Goal: Transaction & Acquisition: Book appointment/travel/reservation

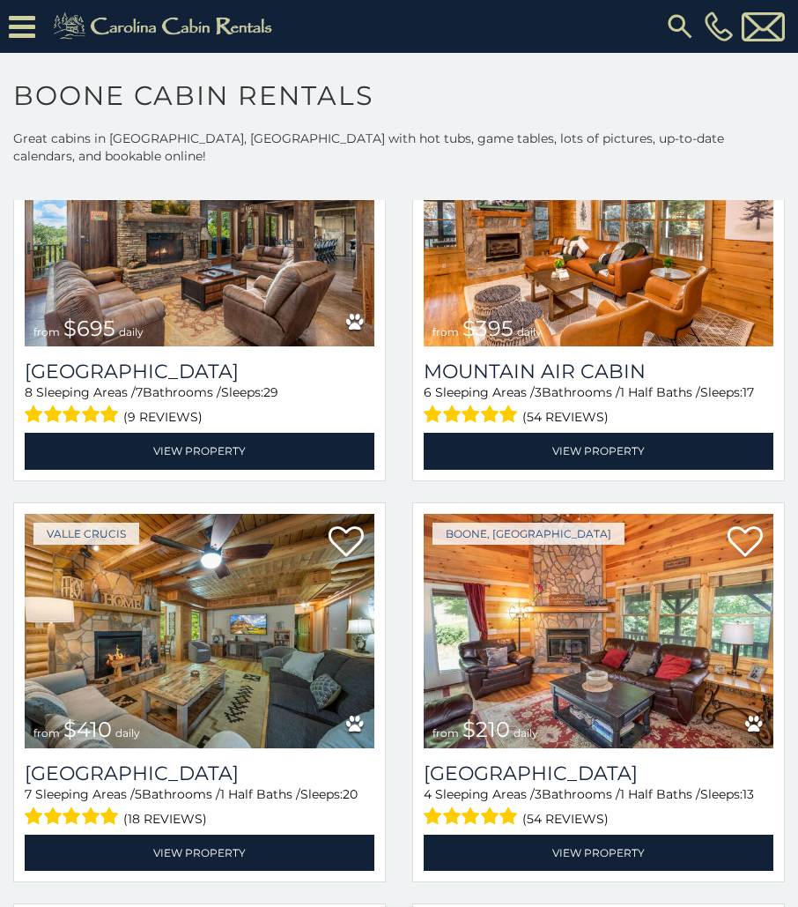
scroll to position [5022, 0]
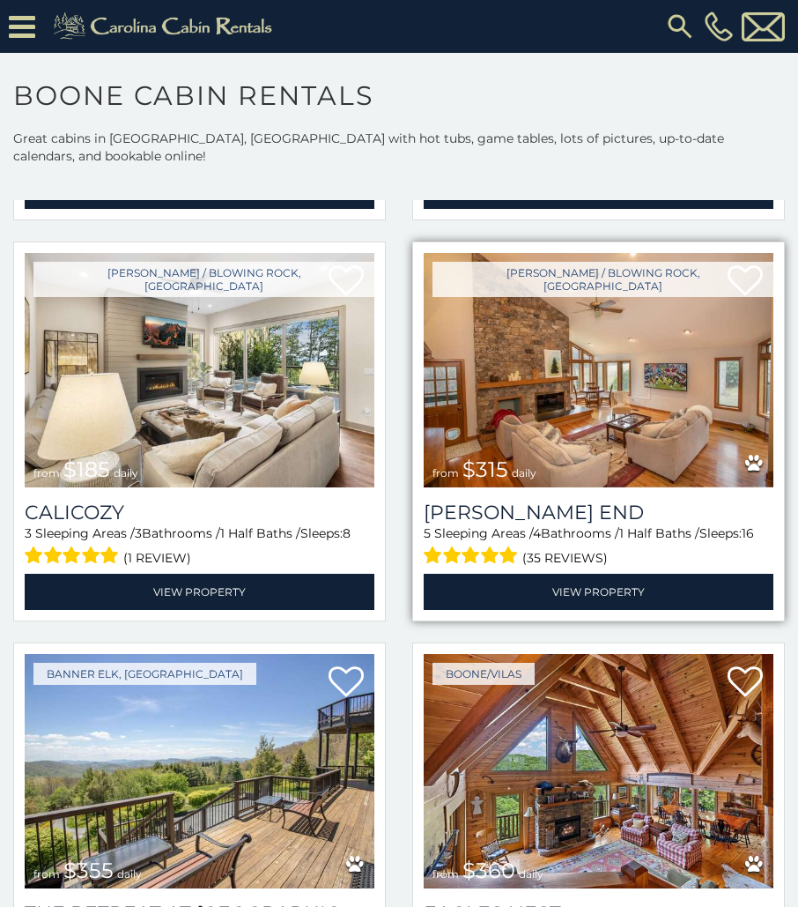
scroll to position [6872, 0]
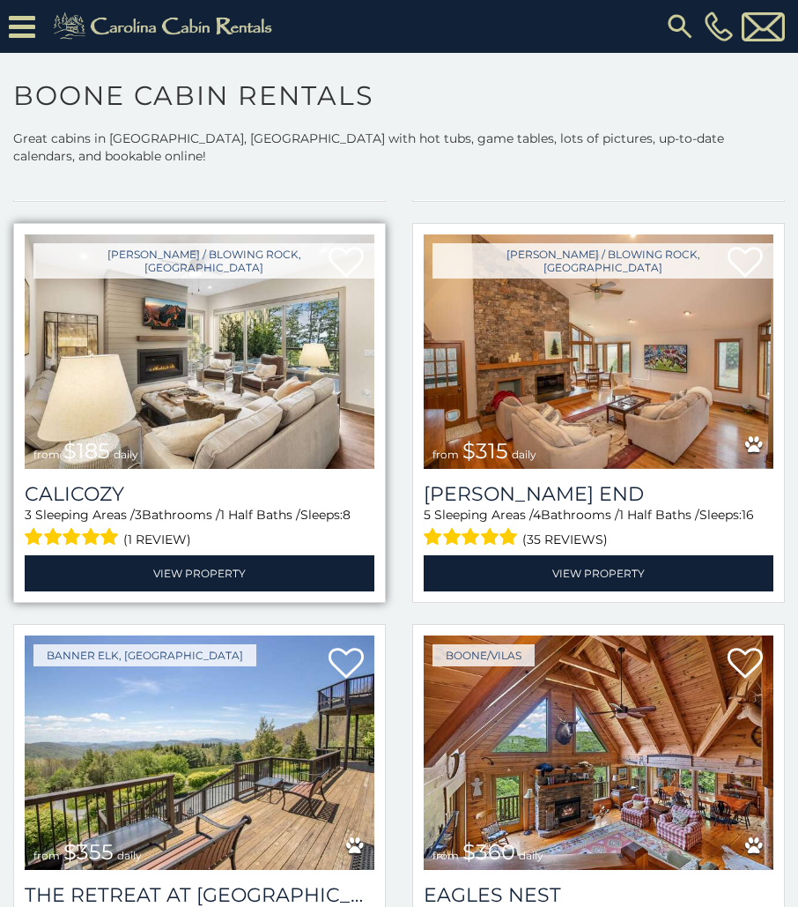
click at [219, 314] on img at bounding box center [200, 351] width 350 height 234
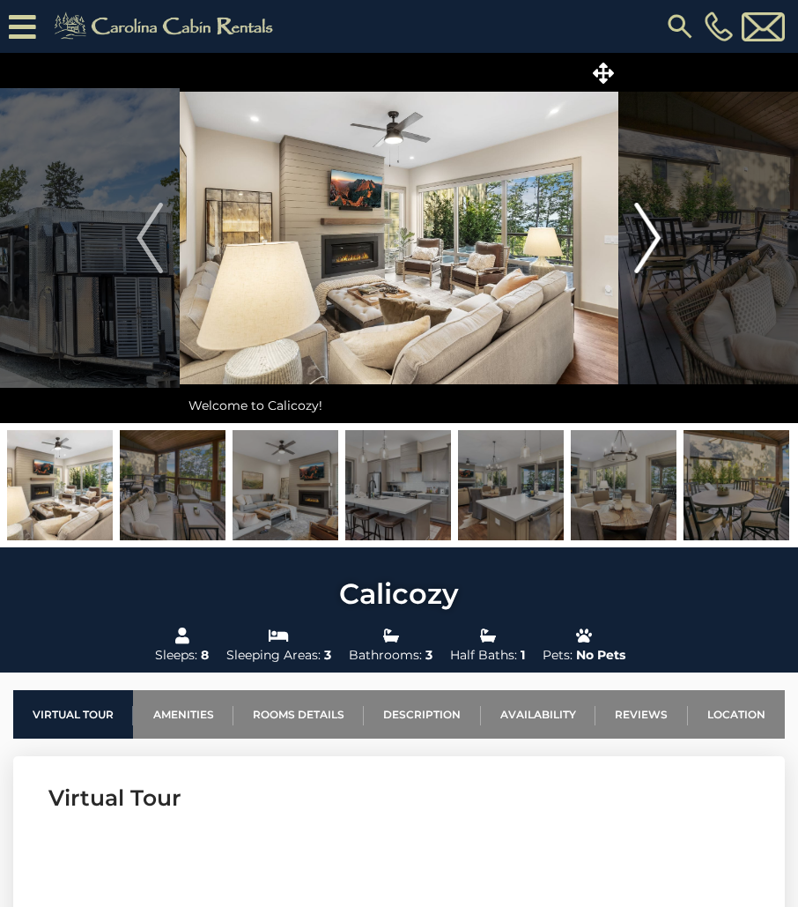
click at [649, 227] on img "Next" at bounding box center [648, 238] width 26 height 70
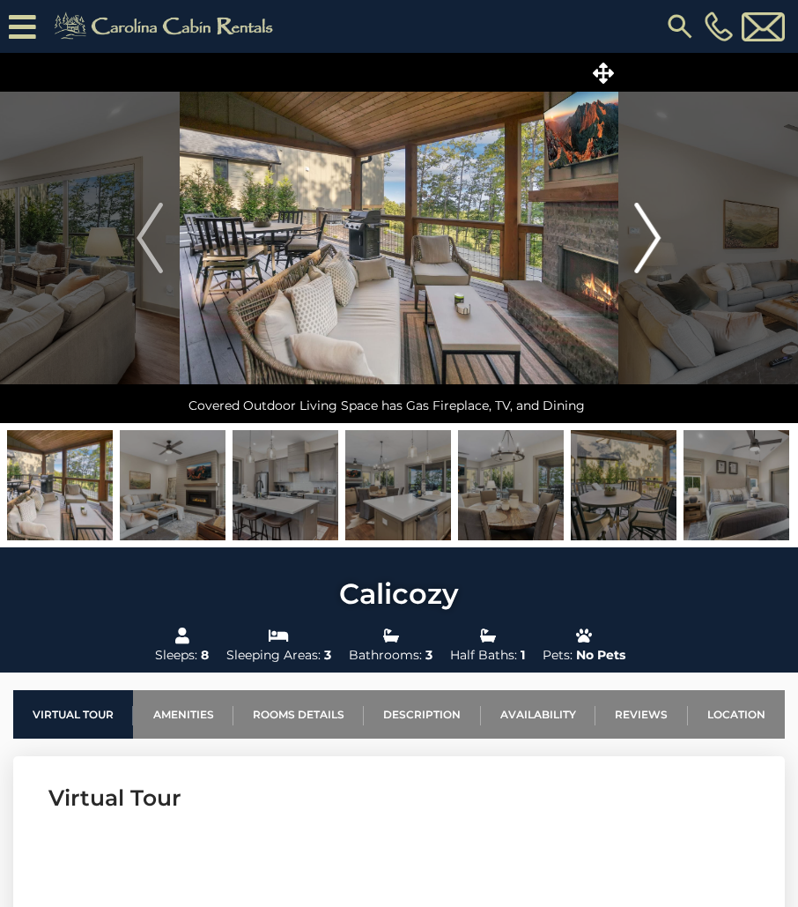
click at [649, 227] on img "Next" at bounding box center [648, 238] width 26 height 70
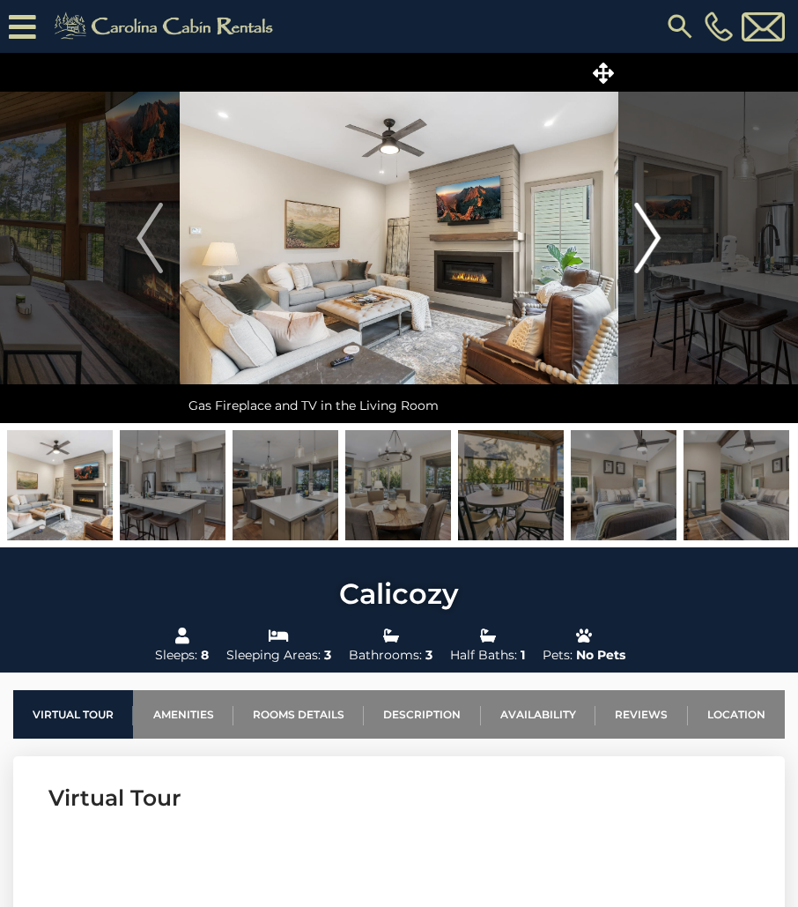
click at [649, 227] on img "Next" at bounding box center [648, 238] width 26 height 70
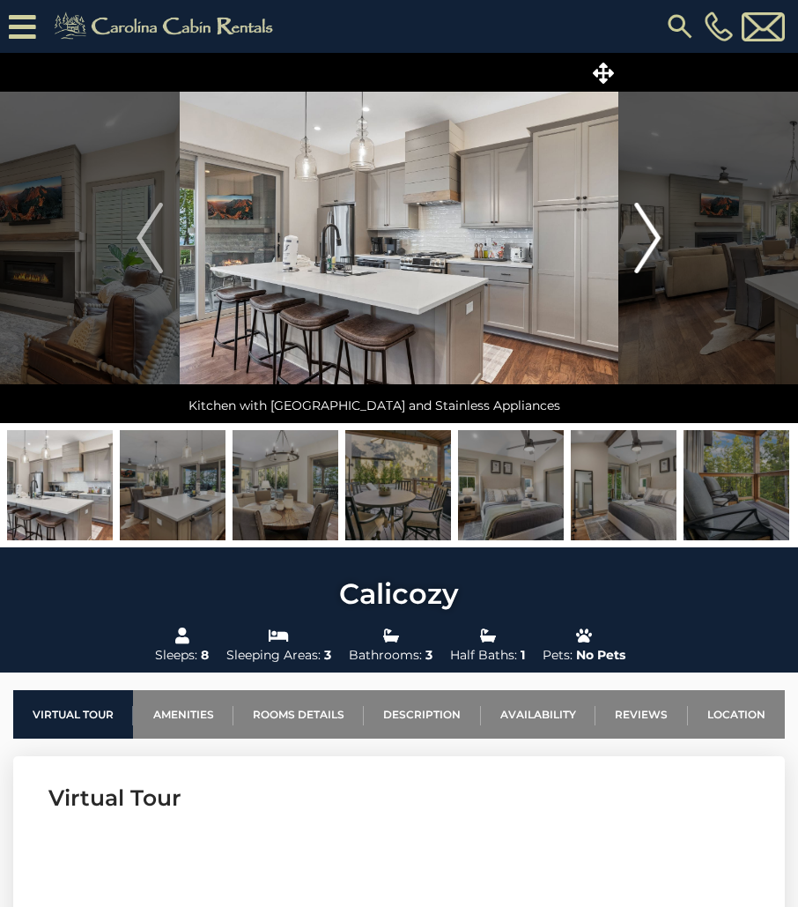
click at [649, 227] on img "Next" at bounding box center [648, 238] width 26 height 70
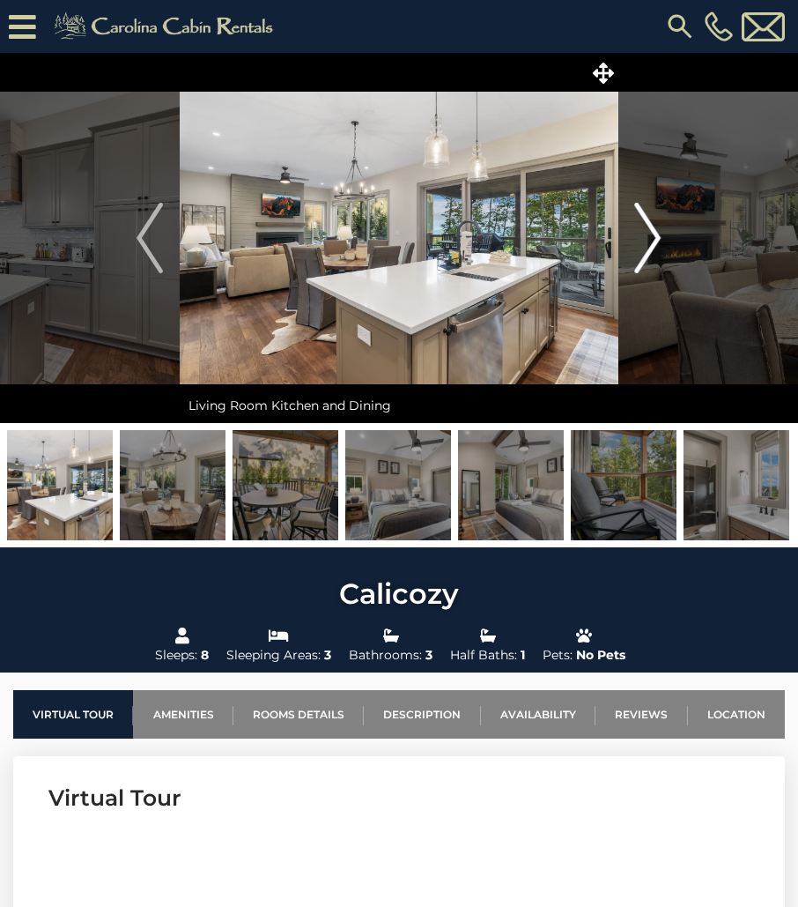
click at [648, 227] on img "Next" at bounding box center [648, 238] width 26 height 70
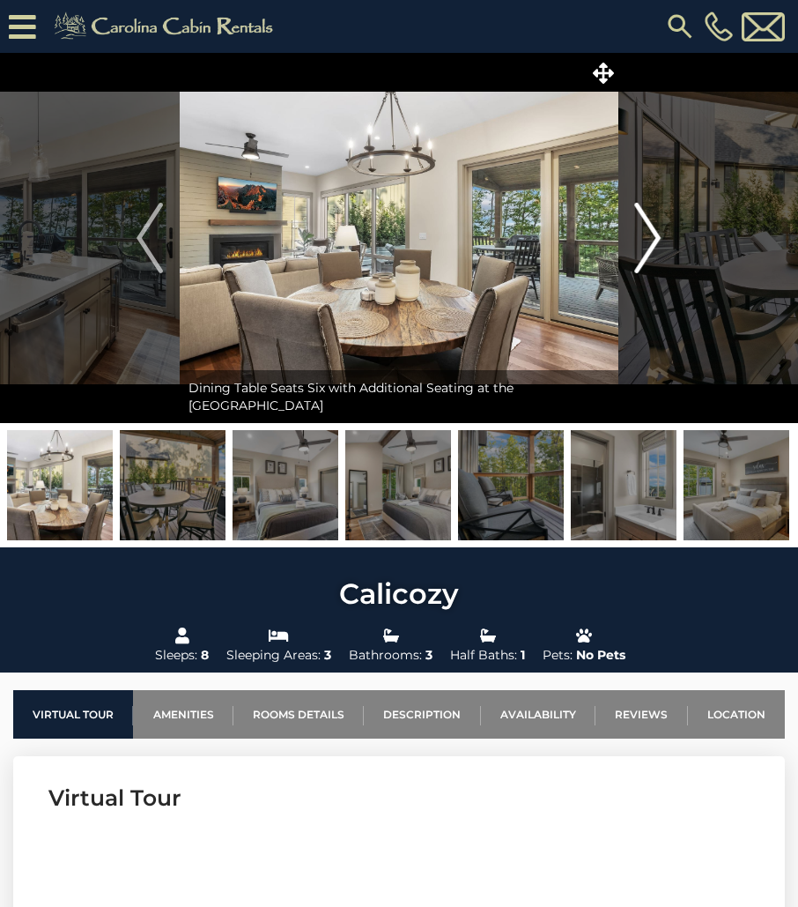
click at [648, 227] on img "Next" at bounding box center [648, 238] width 26 height 70
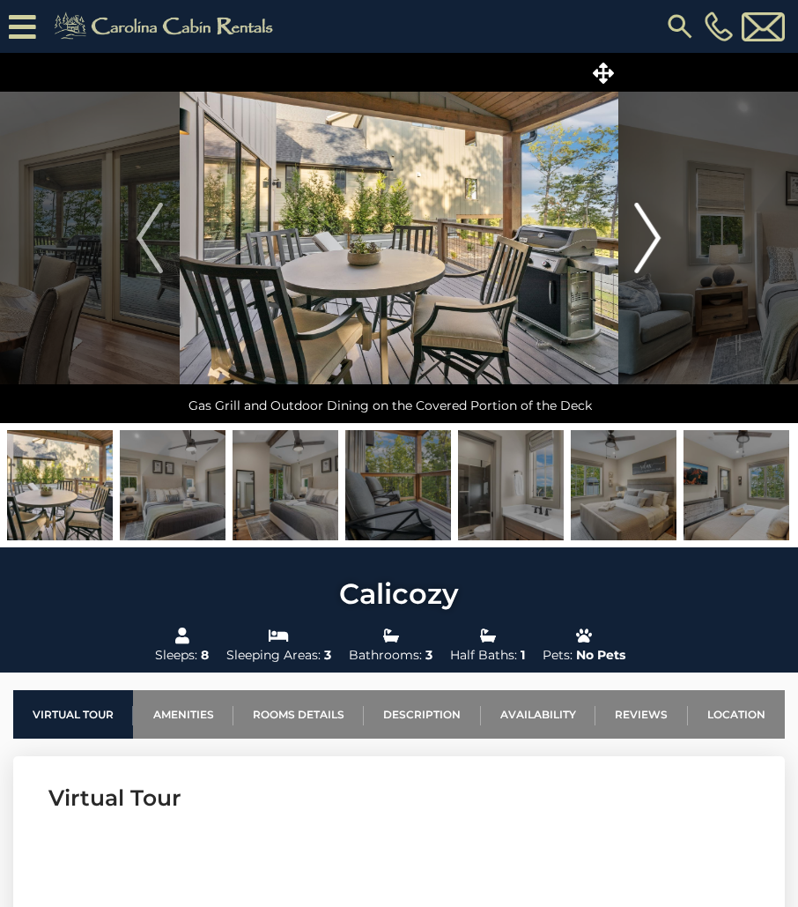
click at [648, 227] on img "Next" at bounding box center [648, 238] width 26 height 70
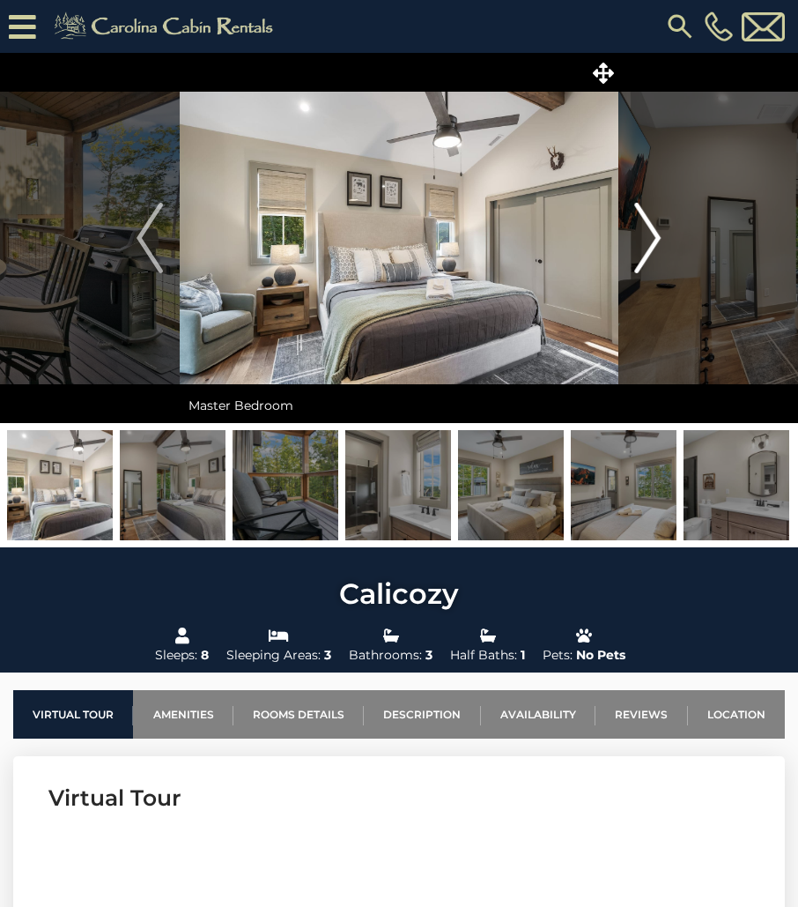
click at [648, 227] on img "Next" at bounding box center [648, 238] width 26 height 70
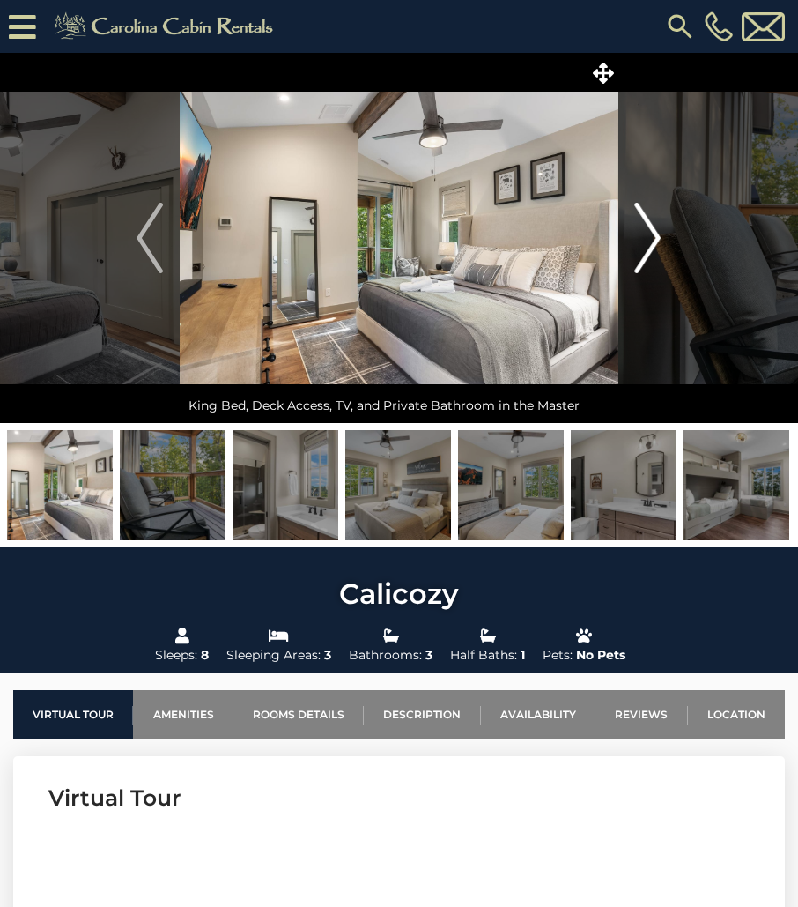
click at [648, 227] on img "Next" at bounding box center [648, 238] width 26 height 70
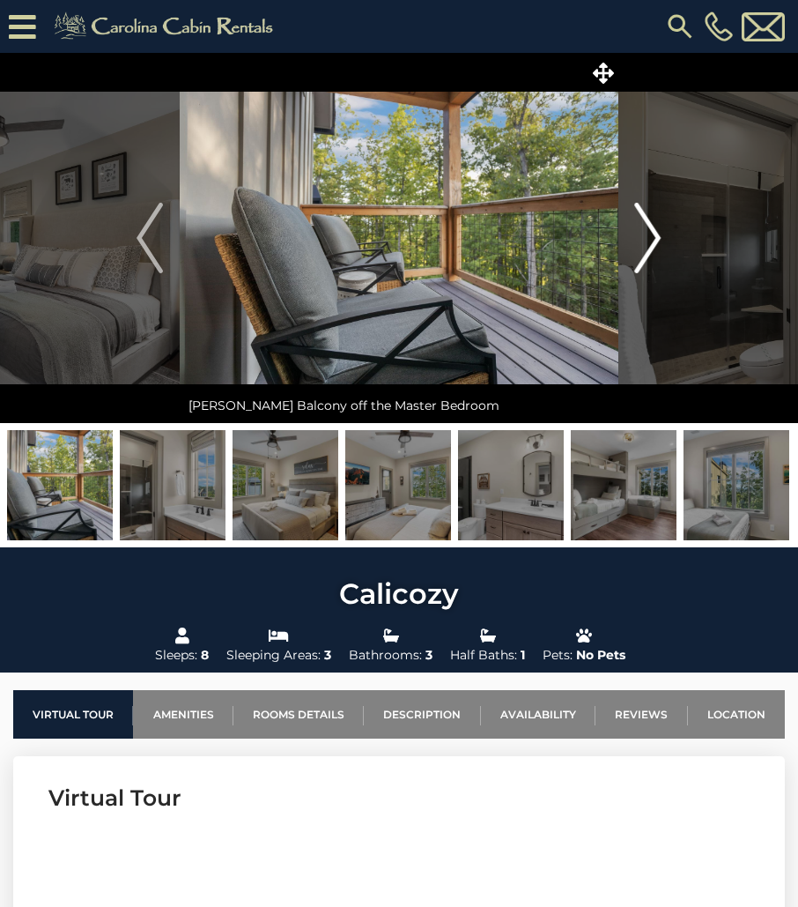
click at [648, 227] on img "Next" at bounding box center [648, 238] width 26 height 70
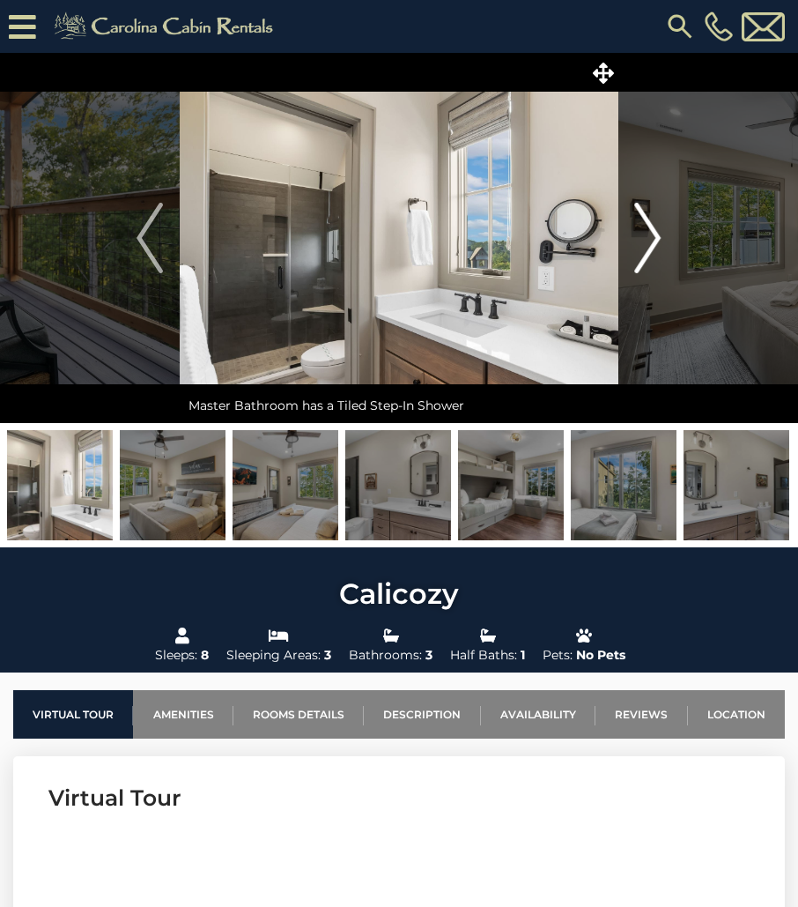
click at [648, 227] on img "Next" at bounding box center [648, 238] width 26 height 70
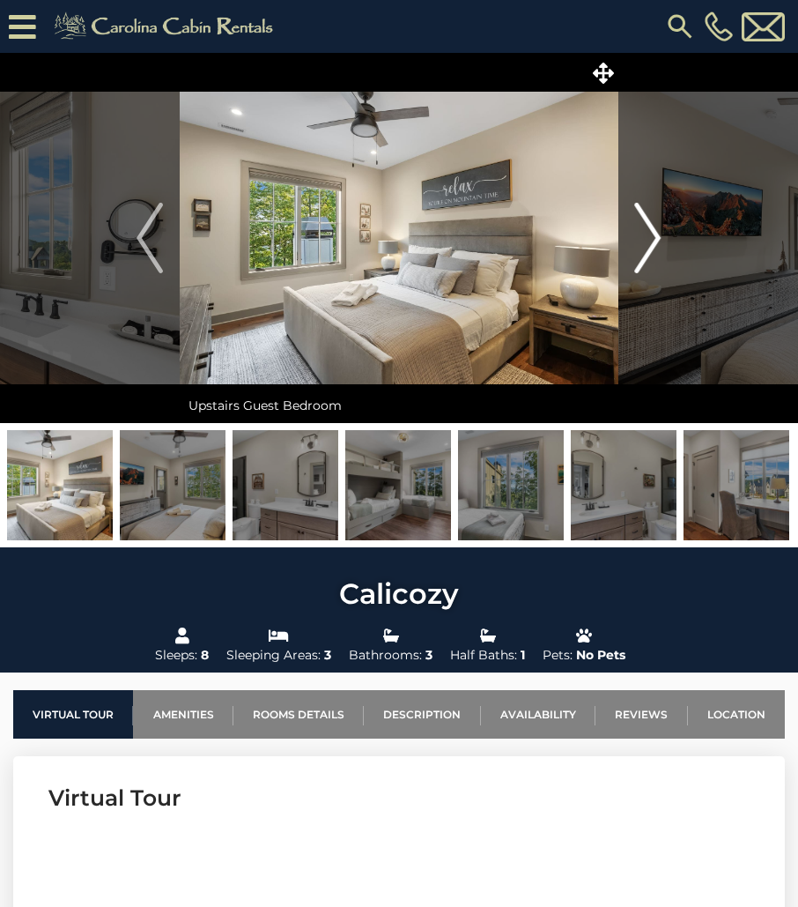
click at [648, 227] on img "Next" at bounding box center [648, 238] width 26 height 70
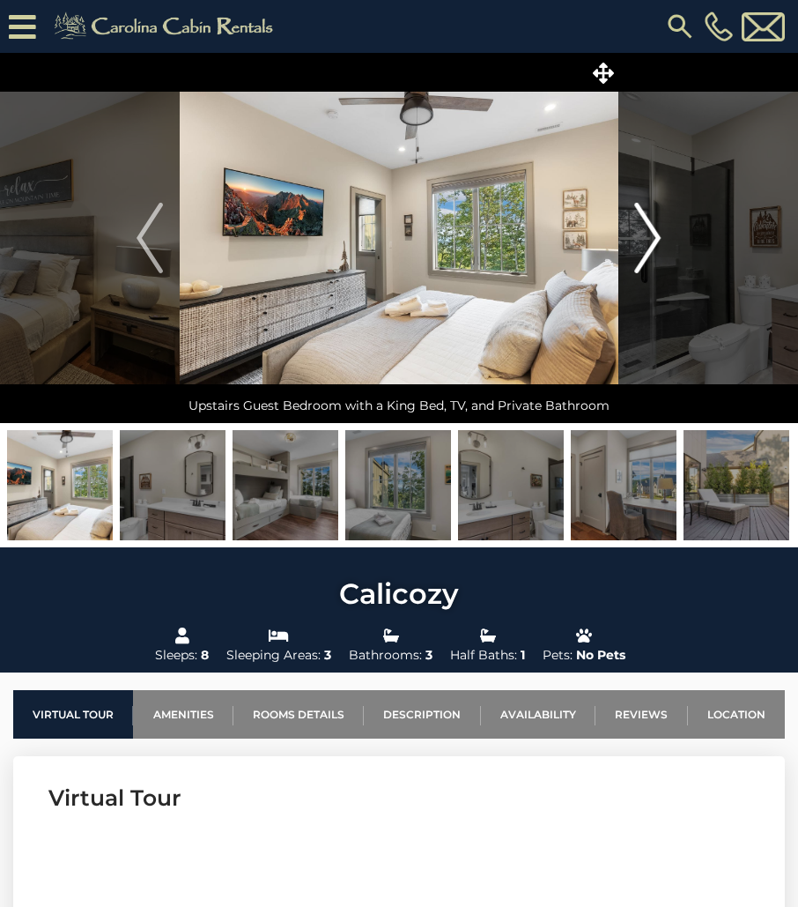
click at [648, 227] on img "Next" at bounding box center [648, 238] width 26 height 70
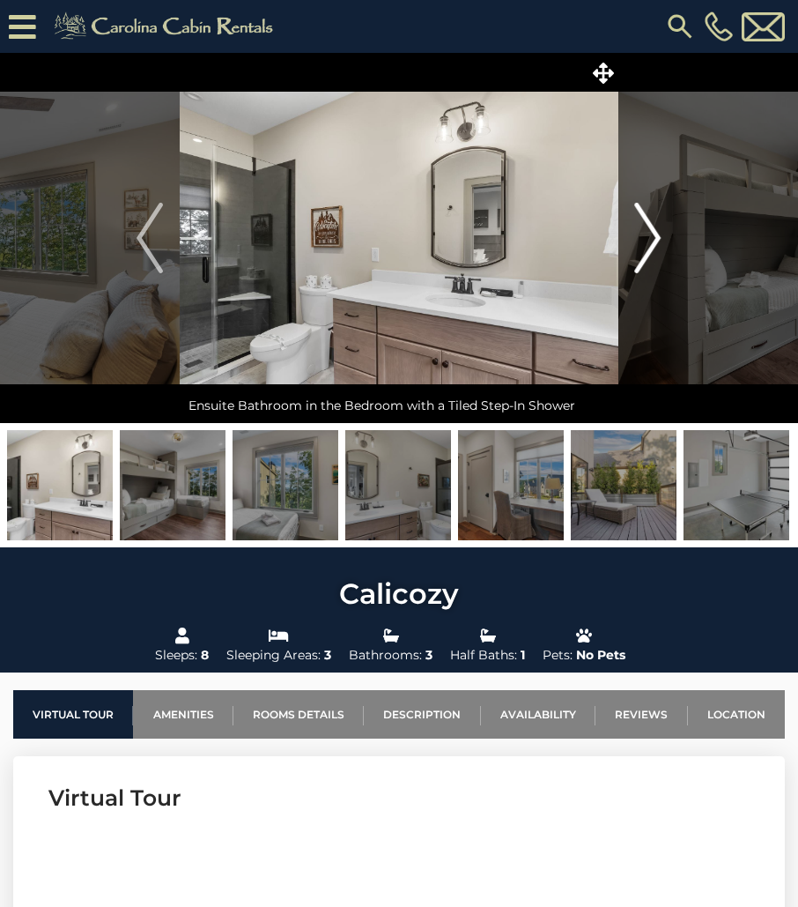
click at [648, 227] on img "Next" at bounding box center [648, 238] width 26 height 70
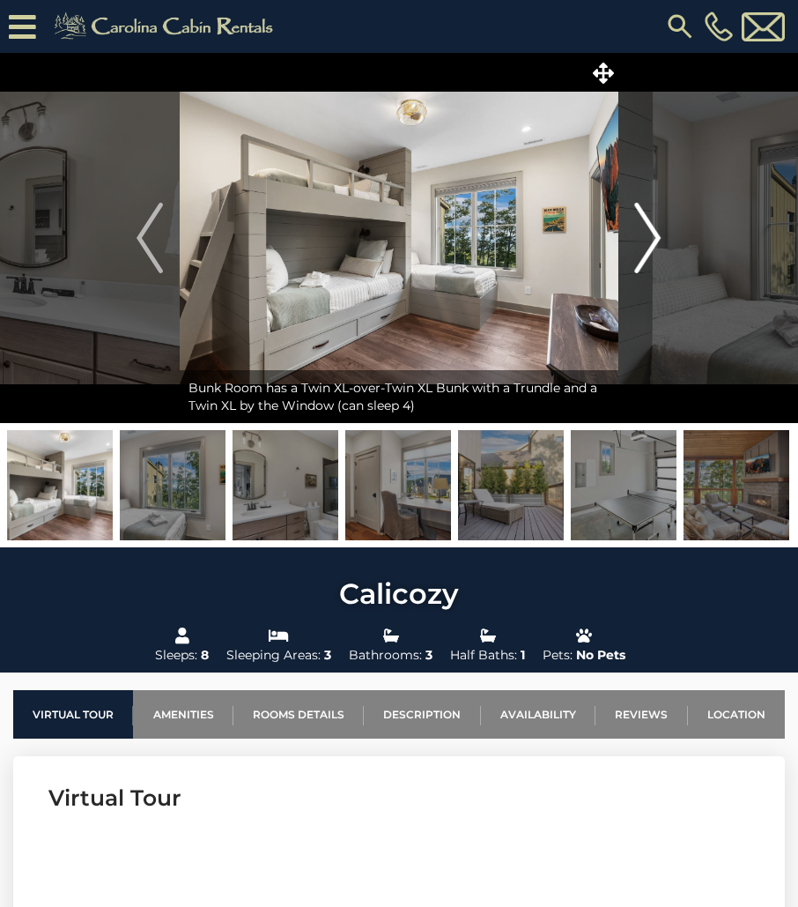
click at [648, 227] on img "Next" at bounding box center [648, 238] width 26 height 70
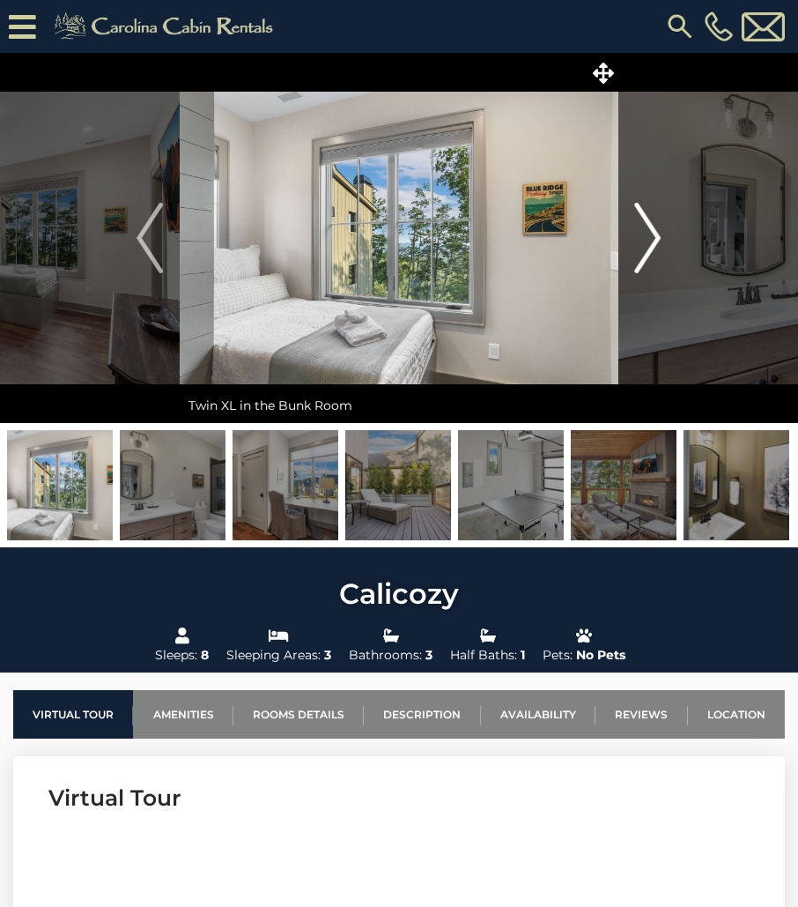
click at [648, 227] on img "Next" at bounding box center [648, 238] width 26 height 70
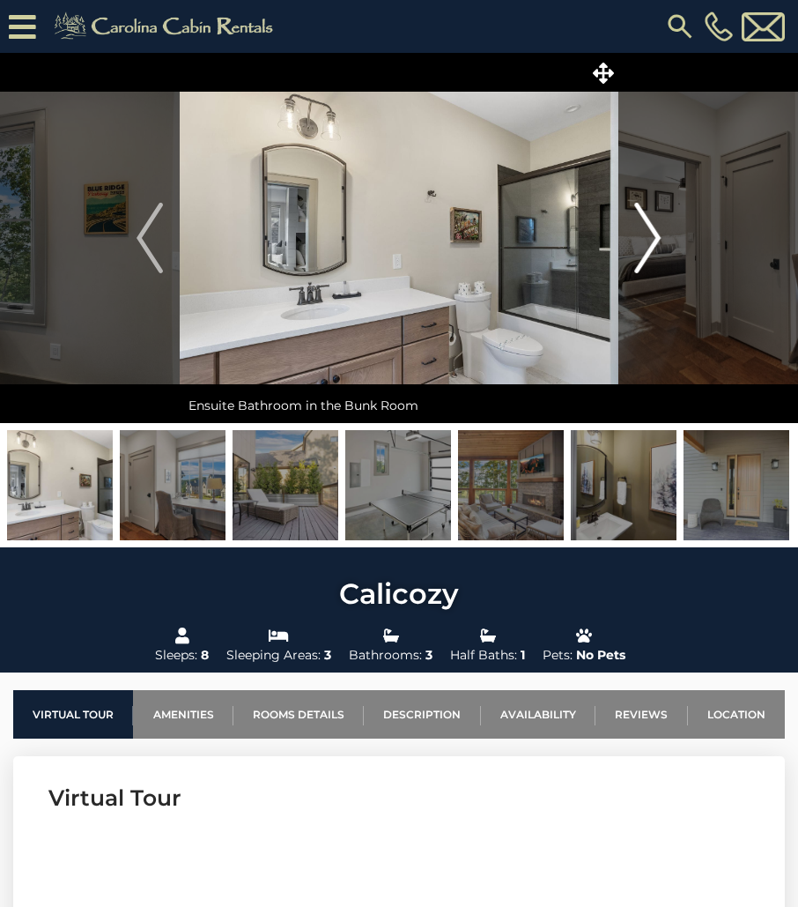
click at [648, 227] on img "Next" at bounding box center [648, 238] width 26 height 70
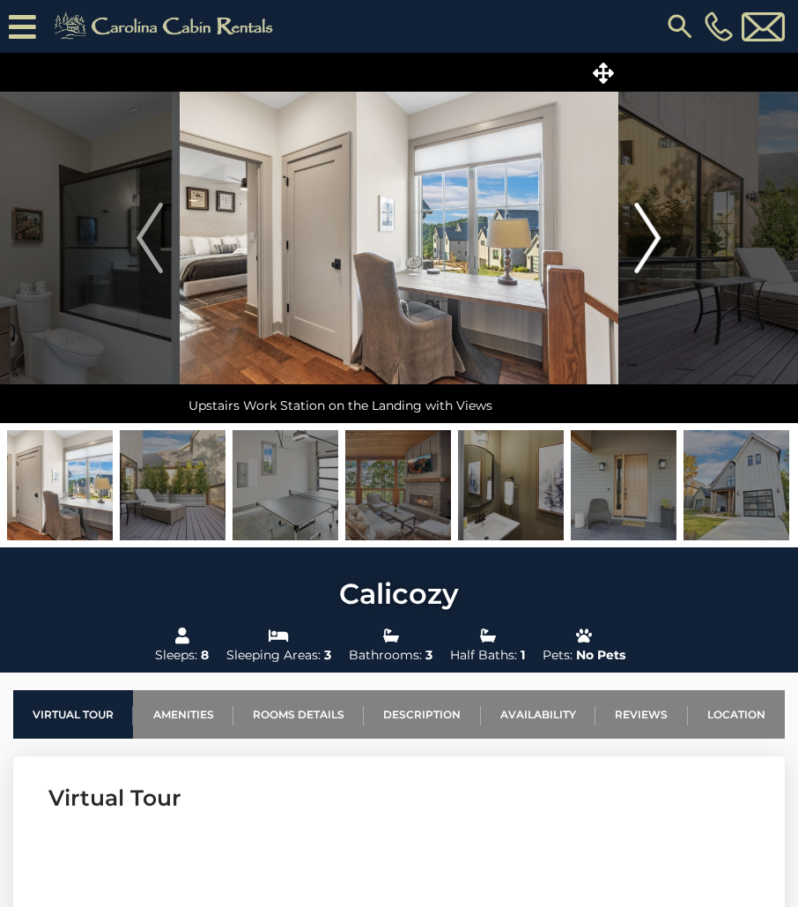
click at [648, 227] on img "Next" at bounding box center [648, 238] width 26 height 70
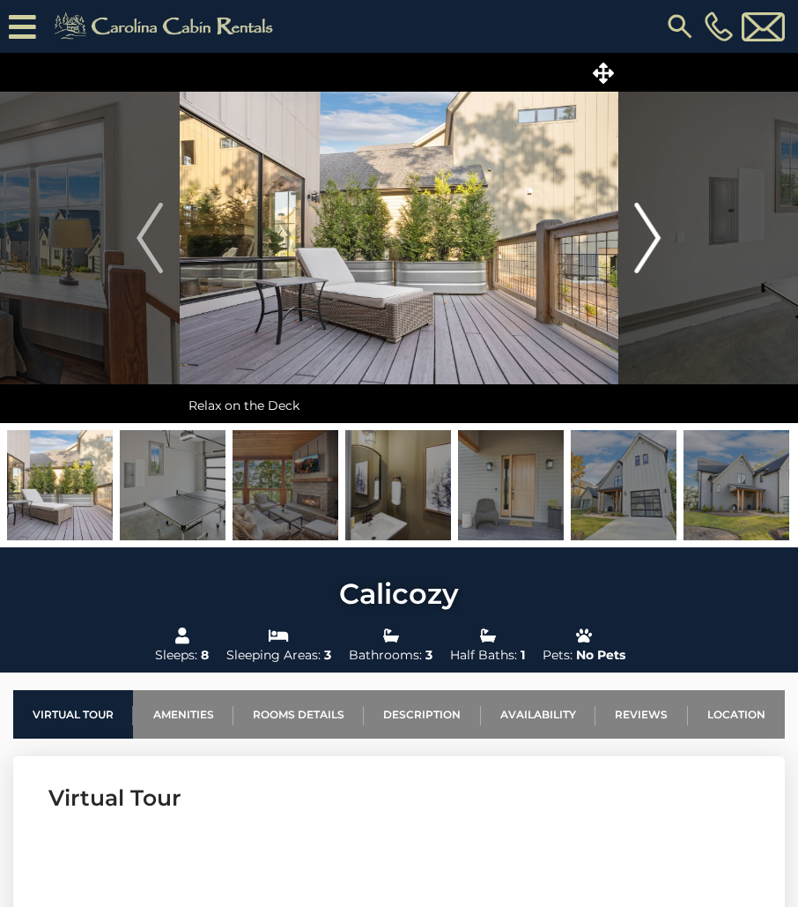
click at [648, 227] on img "Next" at bounding box center [648, 238] width 26 height 70
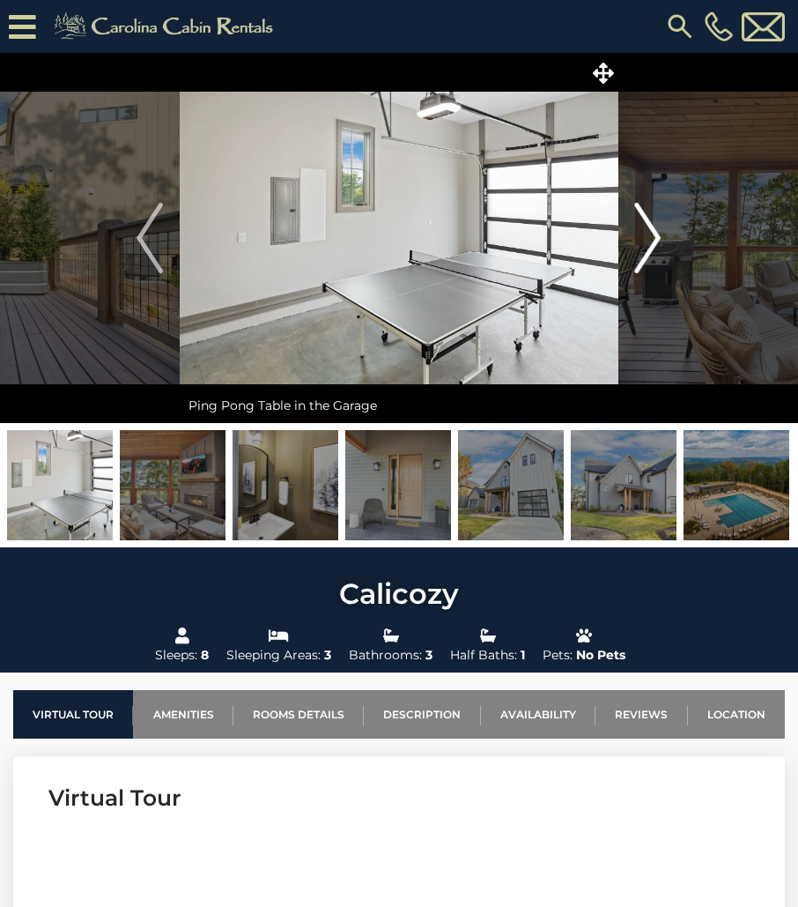
click at [648, 227] on img "Next" at bounding box center [648, 238] width 26 height 70
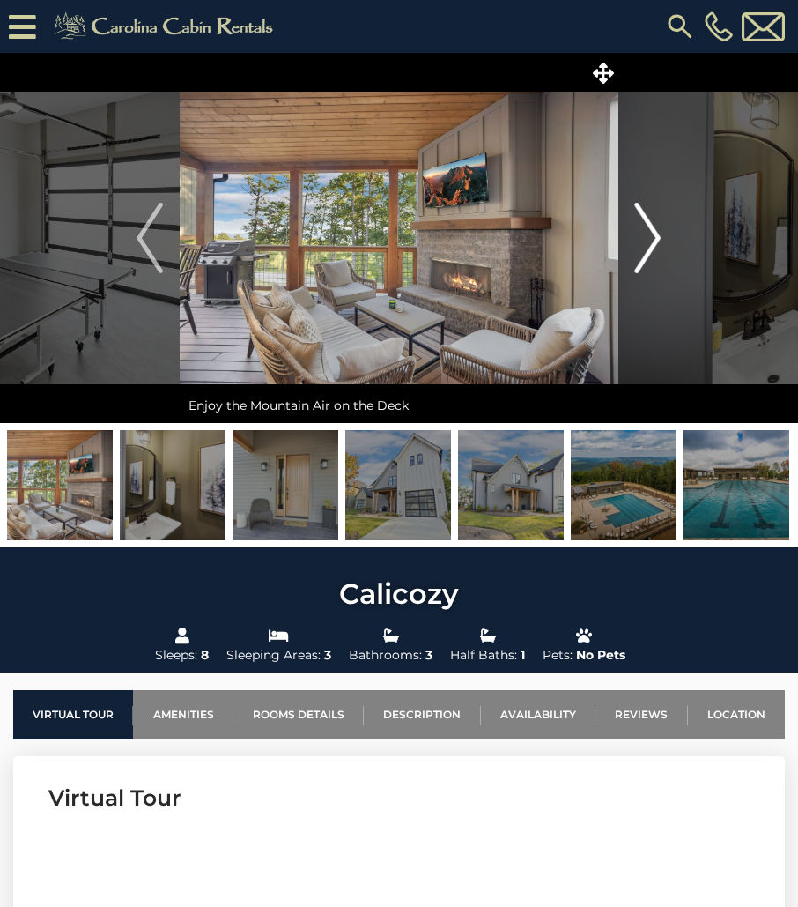
click at [648, 227] on img "Next" at bounding box center [648, 238] width 26 height 70
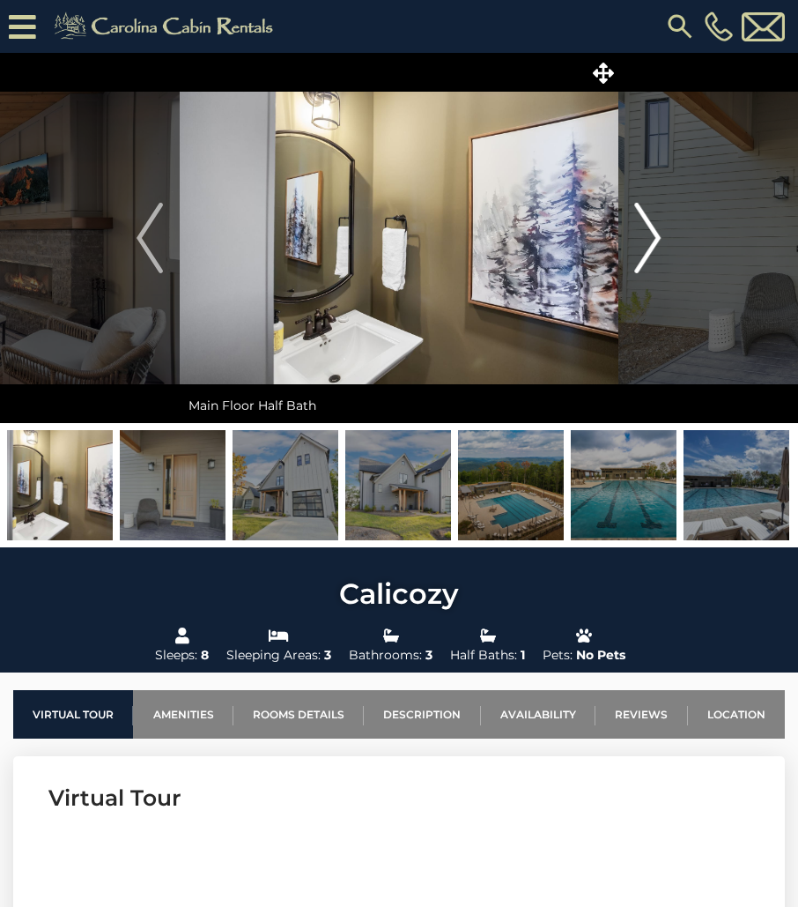
click at [648, 227] on img "Next" at bounding box center [648, 238] width 26 height 70
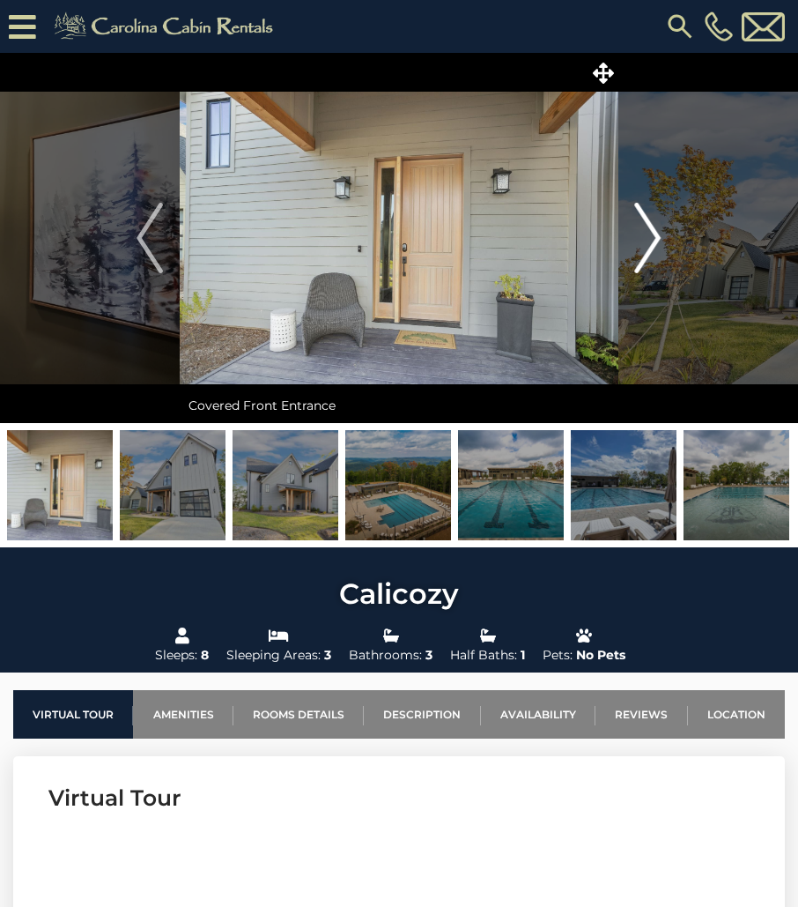
click at [648, 227] on img "Next" at bounding box center [648, 238] width 26 height 70
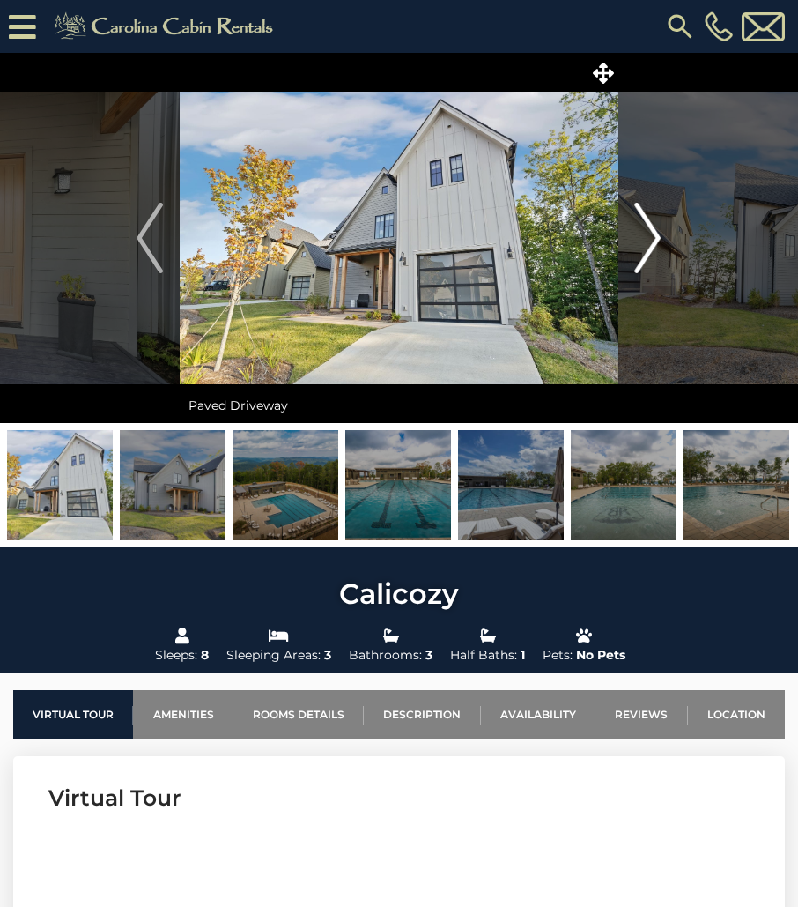
click at [648, 227] on img "Next" at bounding box center [648, 238] width 26 height 70
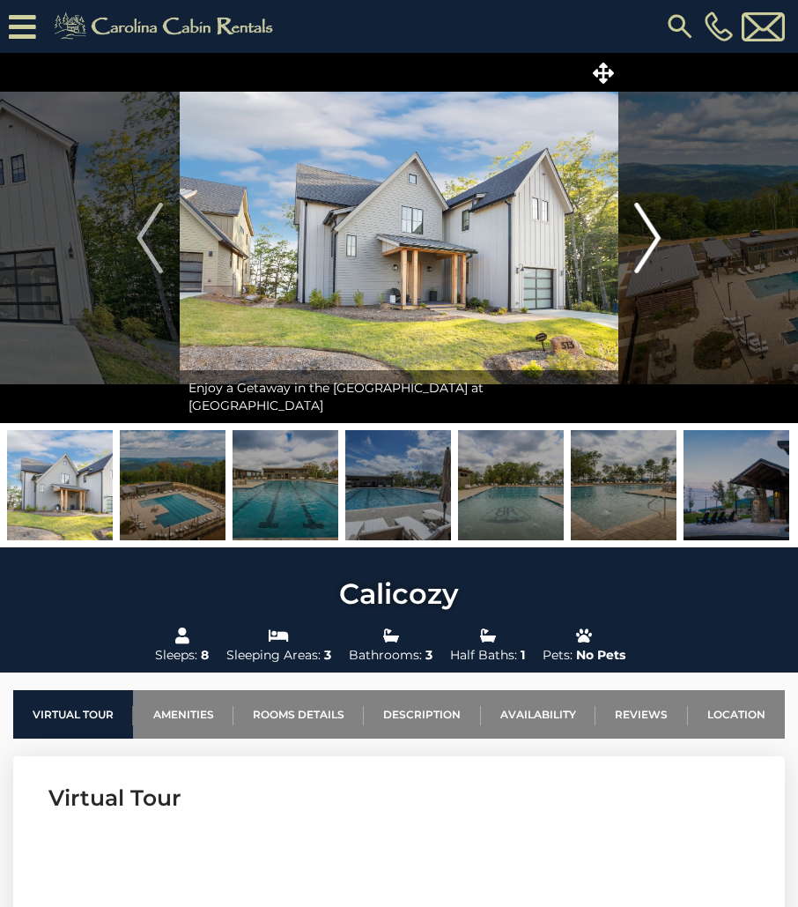
click at [648, 227] on img "Next" at bounding box center [648, 238] width 26 height 70
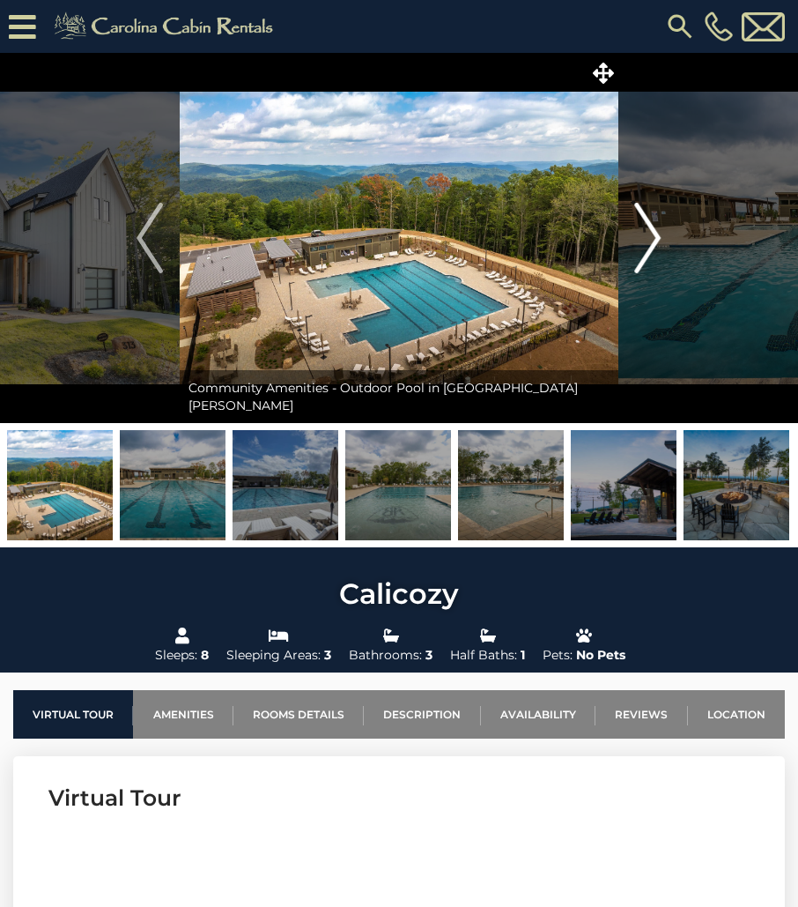
click at [648, 227] on img "Next" at bounding box center [648, 238] width 26 height 70
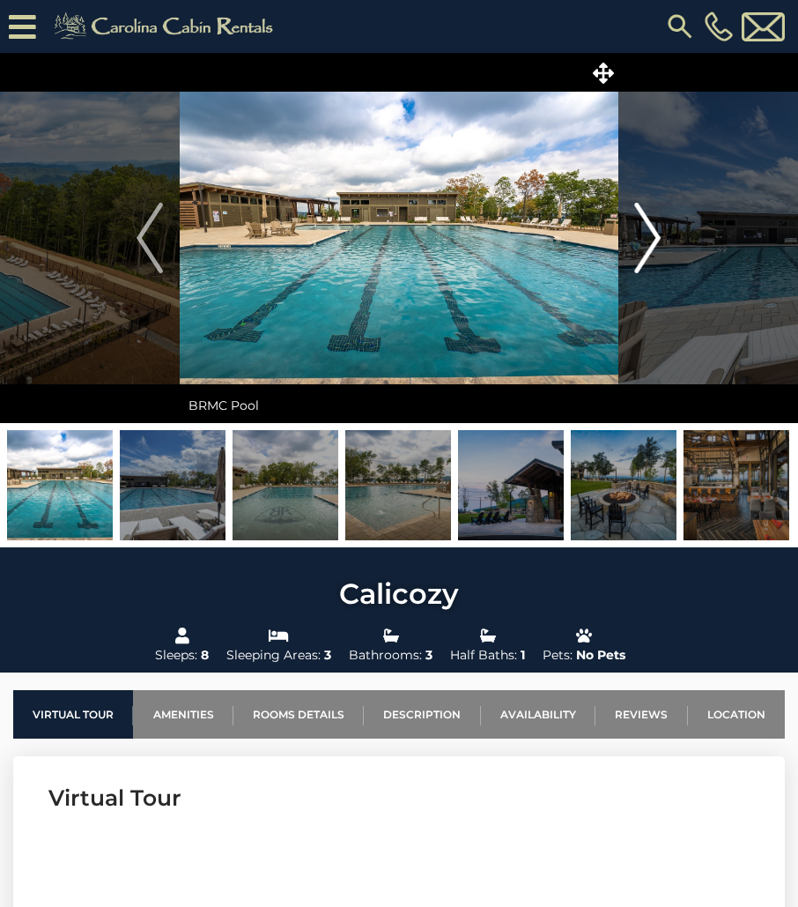
click at [648, 227] on img "Next" at bounding box center [648, 238] width 26 height 70
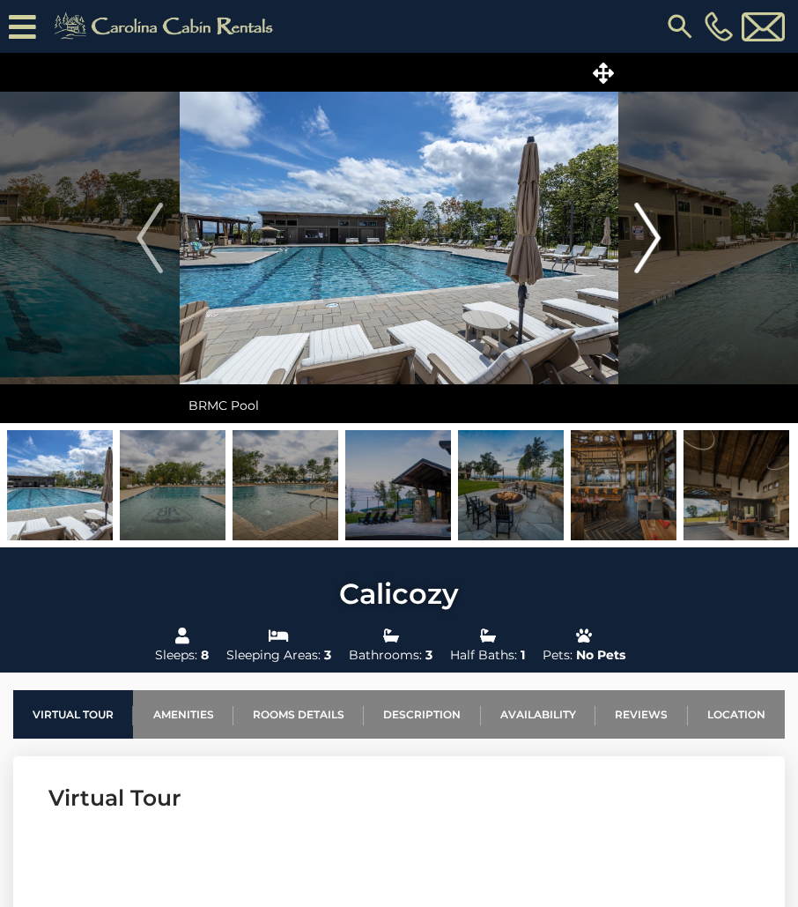
click at [648, 227] on img "Next" at bounding box center [648, 238] width 26 height 70
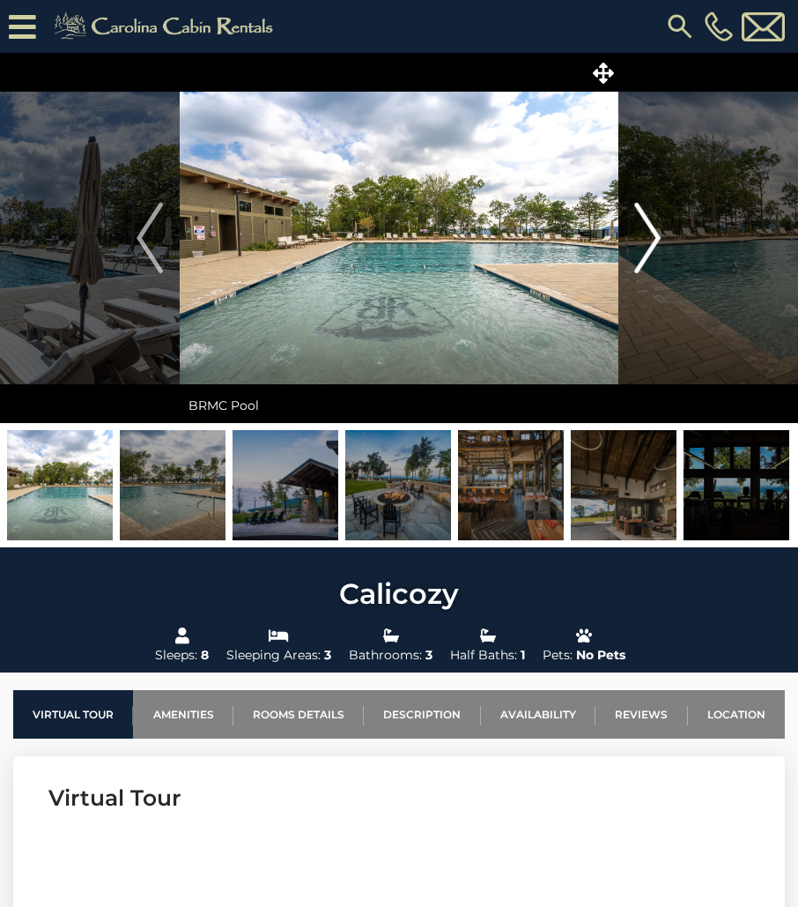
click at [648, 227] on img "Next" at bounding box center [648, 238] width 26 height 70
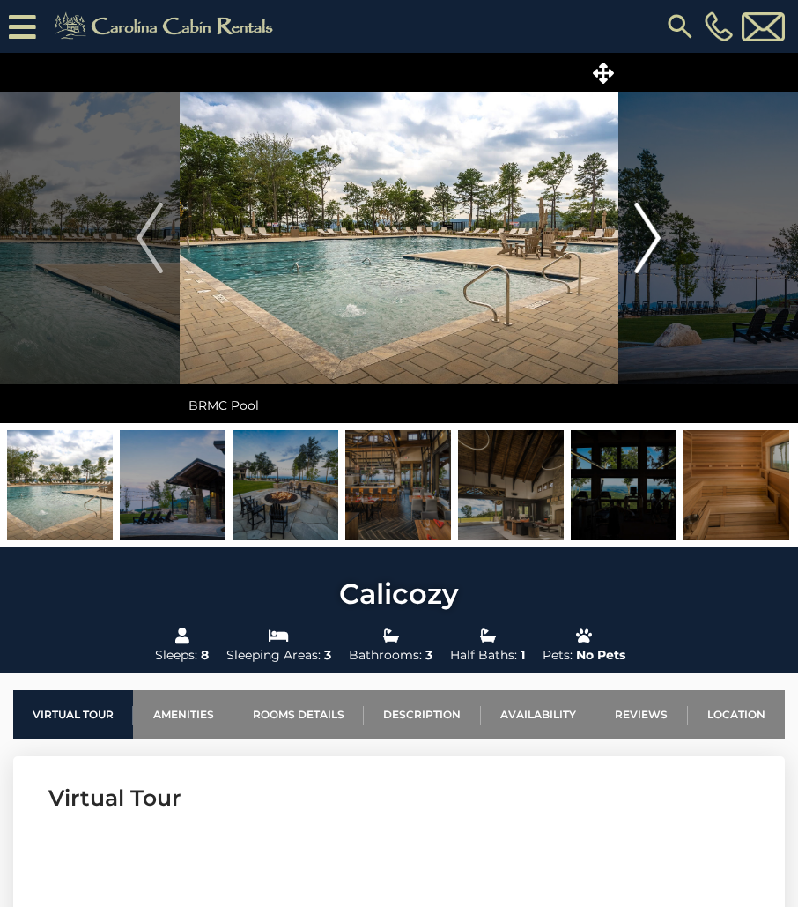
click at [648, 227] on img "Next" at bounding box center [648, 238] width 26 height 70
